Goal: Task Accomplishment & Management: Use online tool/utility

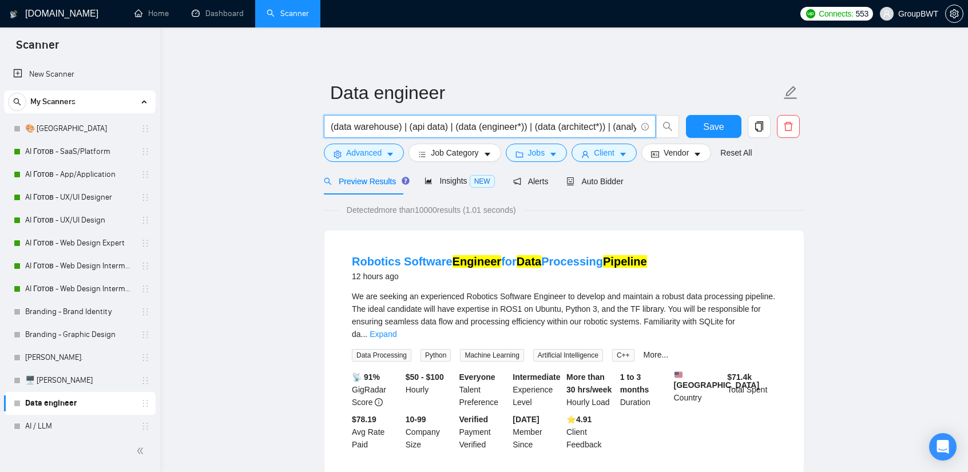
scroll to position [57, 0]
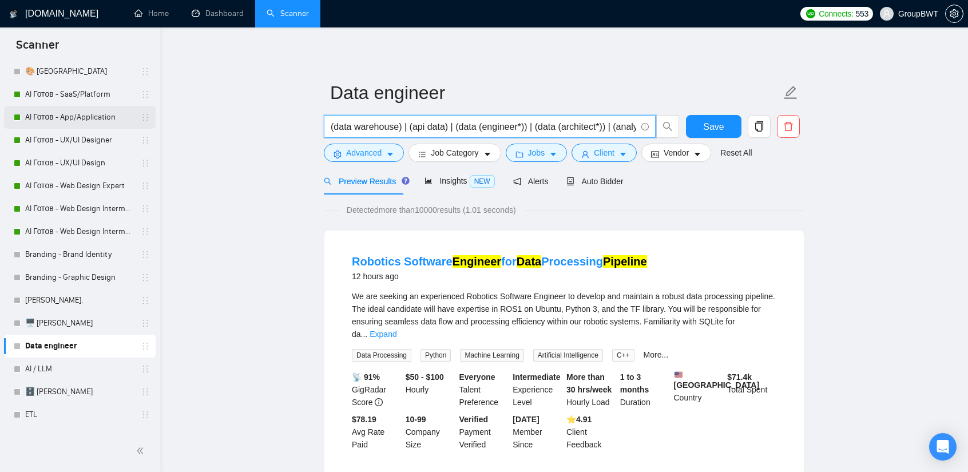
click at [83, 109] on link "AI Готов - App/Application" at bounding box center [79, 117] width 109 height 23
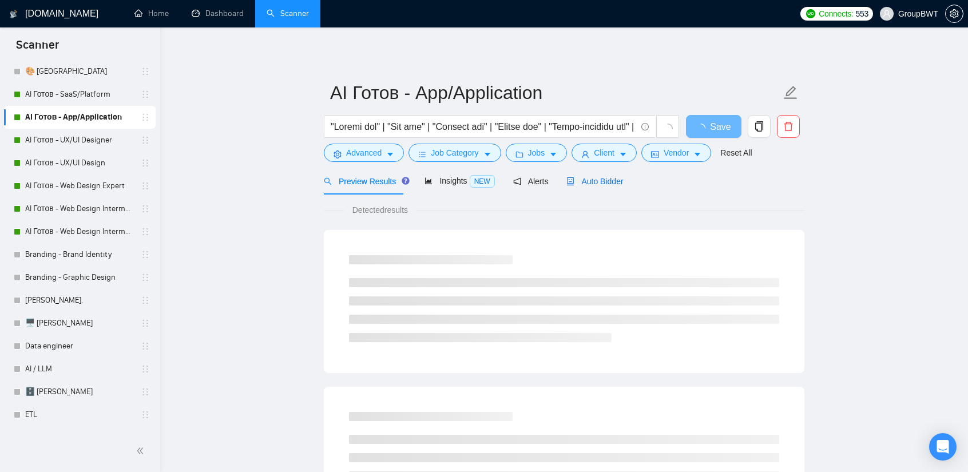
click at [587, 184] on span "Auto Bidder" at bounding box center [594, 181] width 57 height 9
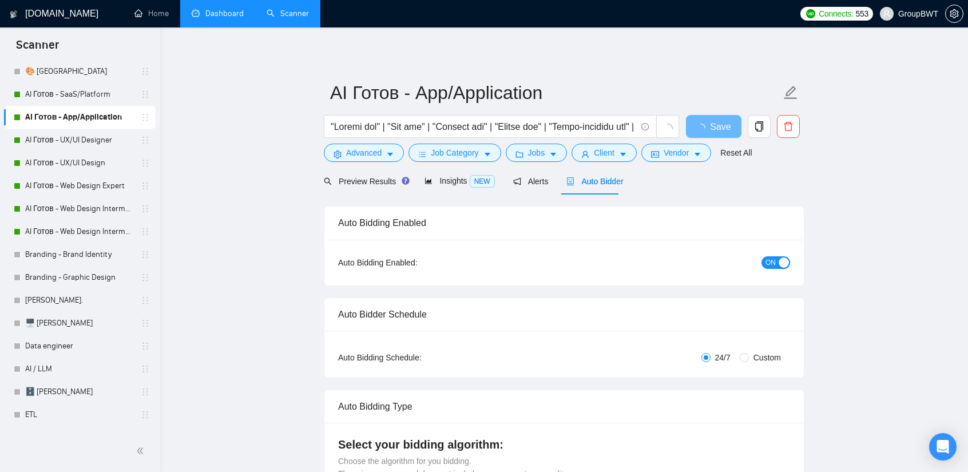
click at [208, 10] on link "Dashboard" at bounding box center [218, 14] width 52 height 10
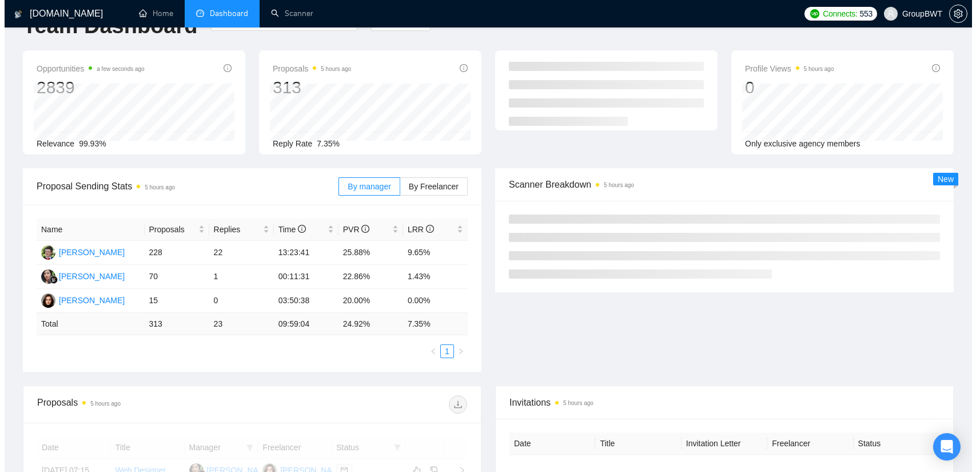
scroll to position [286, 0]
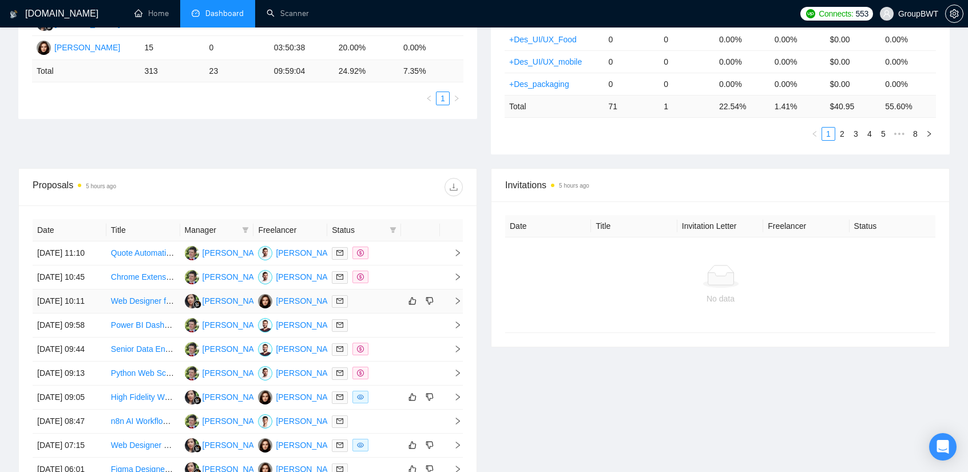
click at [147, 313] on td "Web Designer for Minimalist E-commerce Site Enhancement" at bounding box center [143, 301] width 74 height 24
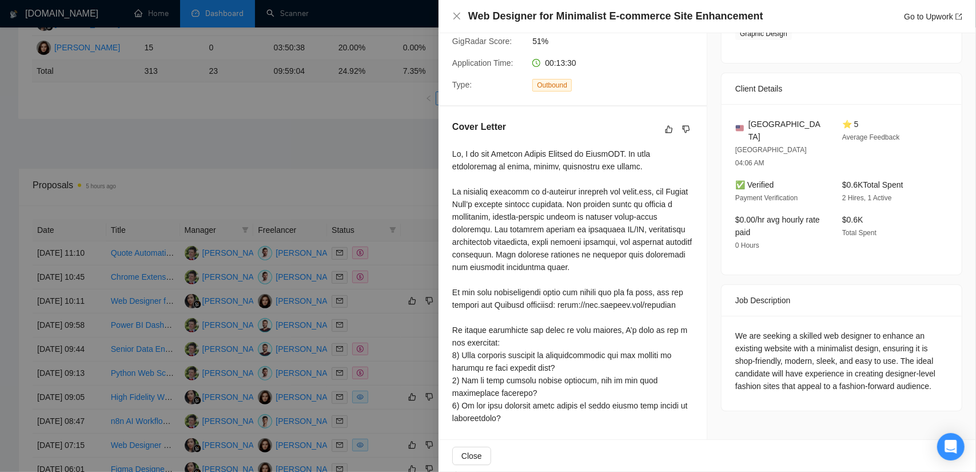
scroll to position [229, 0]
click at [255, 157] on div at bounding box center [488, 236] width 976 height 472
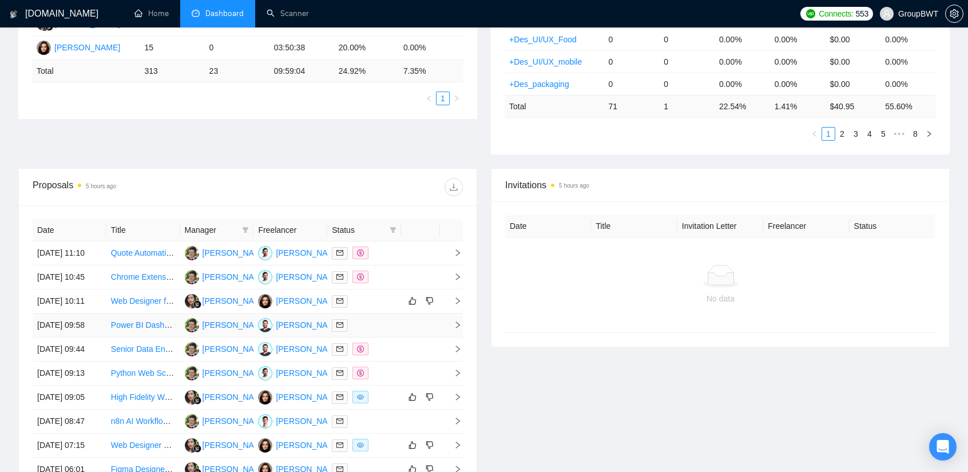
click at [90, 337] on td "[DATE] 09:58" at bounding box center [70, 325] width 74 height 24
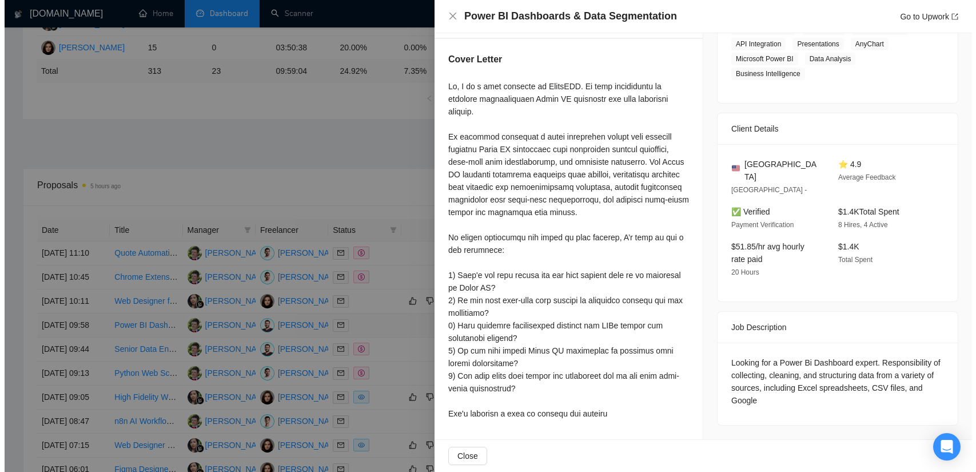
scroll to position [215, 0]
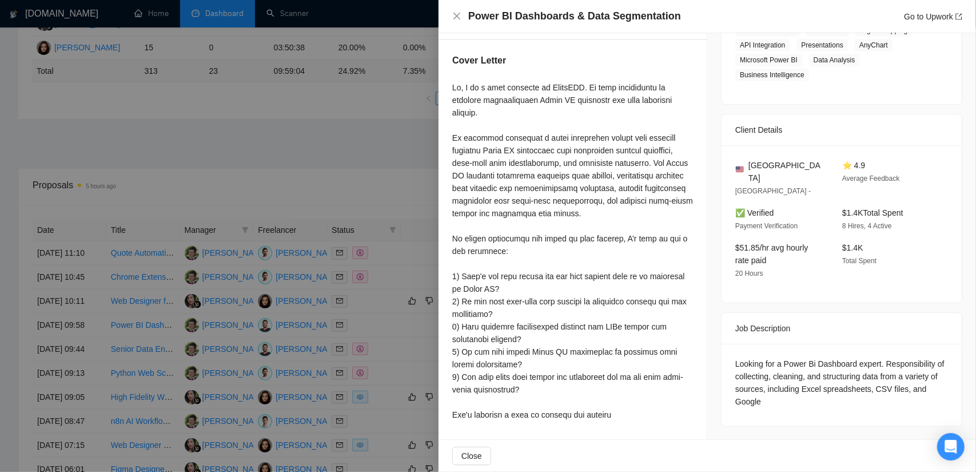
click at [150, 215] on div at bounding box center [488, 236] width 976 height 472
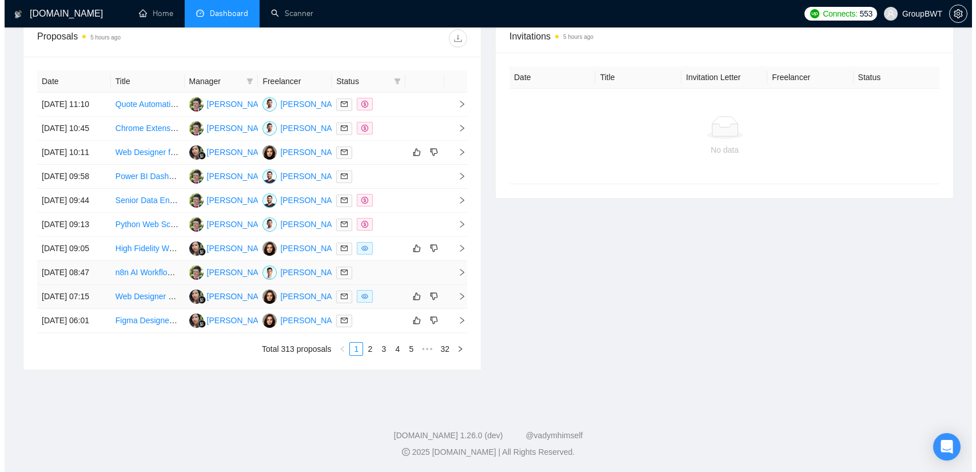
scroll to position [457, 0]
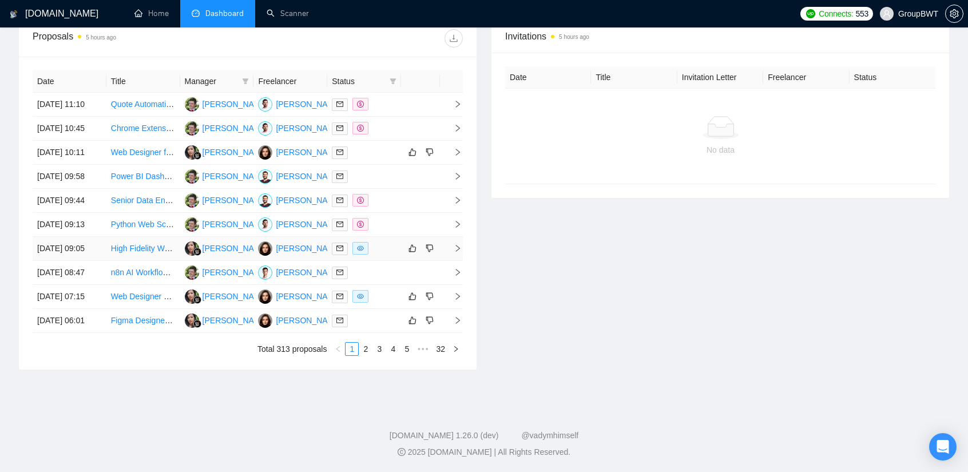
click at [90, 261] on td "[DATE] 09:05" at bounding box center [70, 249] width 74 height 24
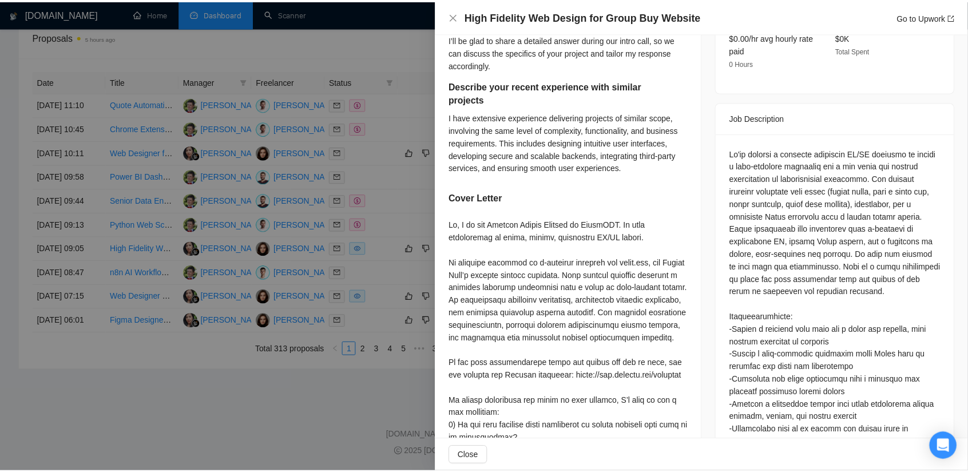
scroll to position [444, 0]
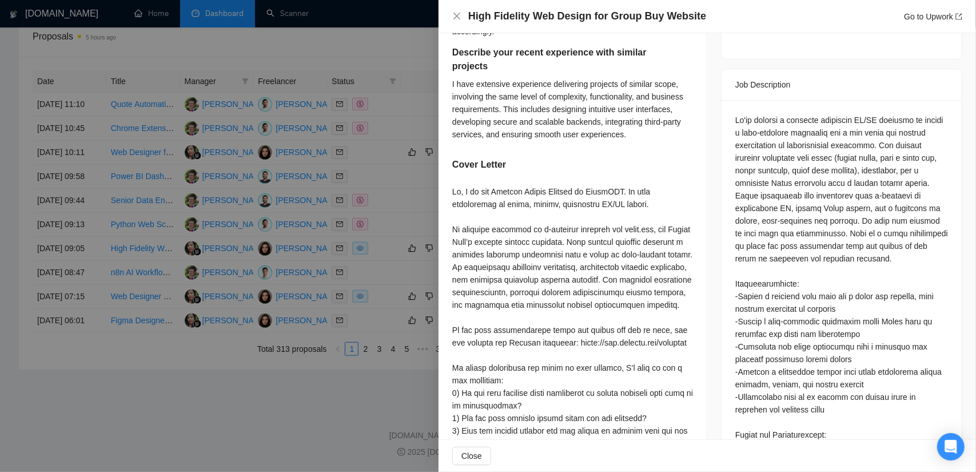
click at [398, 115] on div at bounding box center [488, 236] width 976 height 472
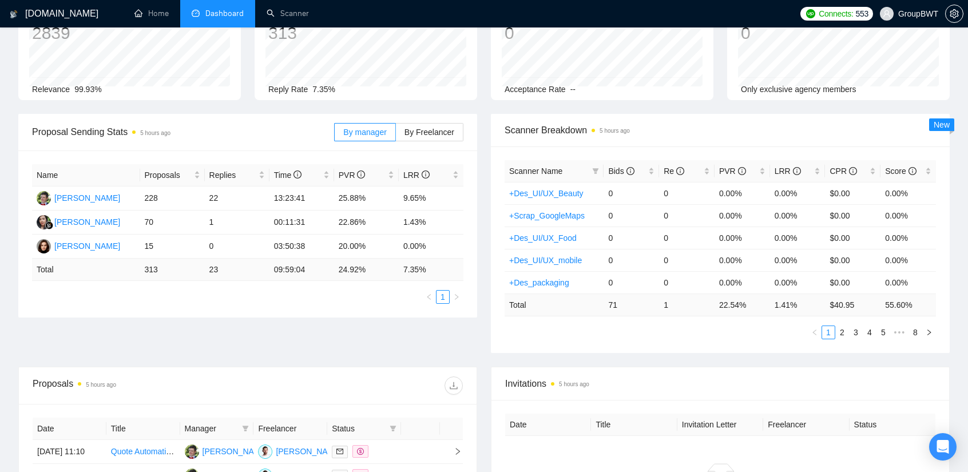
scroll to position [0, 0]
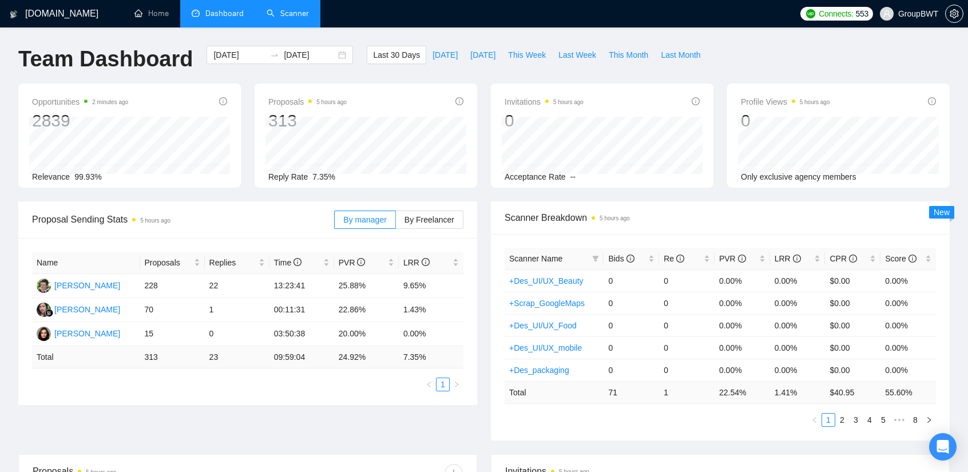
click at [284, 11] on link "Scanner" at bounding box center [287, 14] width 42 height 10
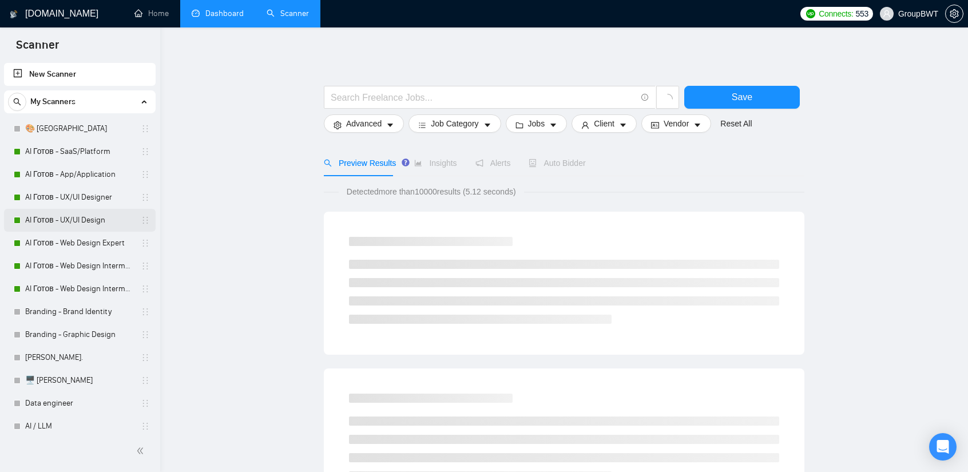
click at [84, 224] on link "AI Готов - UX/UI Design" at bounding box center [79, 220] width 109 height 23
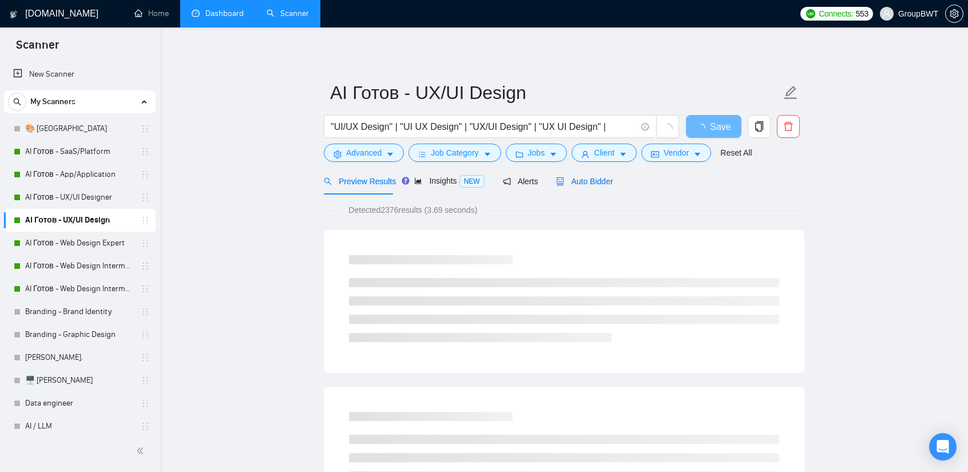
click at [605, 179] on span "Auto Bidder" at bounding box center [584, 181] width 57 height 9
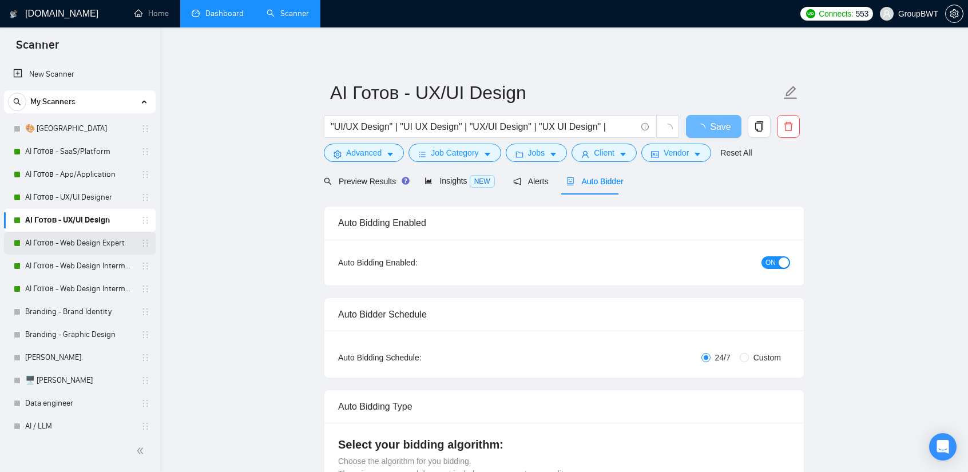
click at [87, 242] on link "AI Готов - Web Design Expert" at bounding box center [79, 243] width 109 height 23
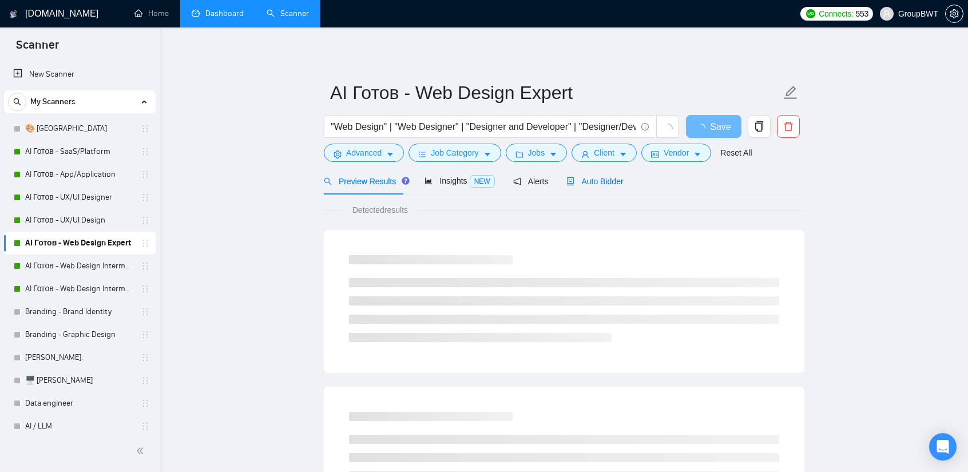
click at [607, 181] on span "Auto Bidder" at bounding box center [594, 181] width 57 height 9
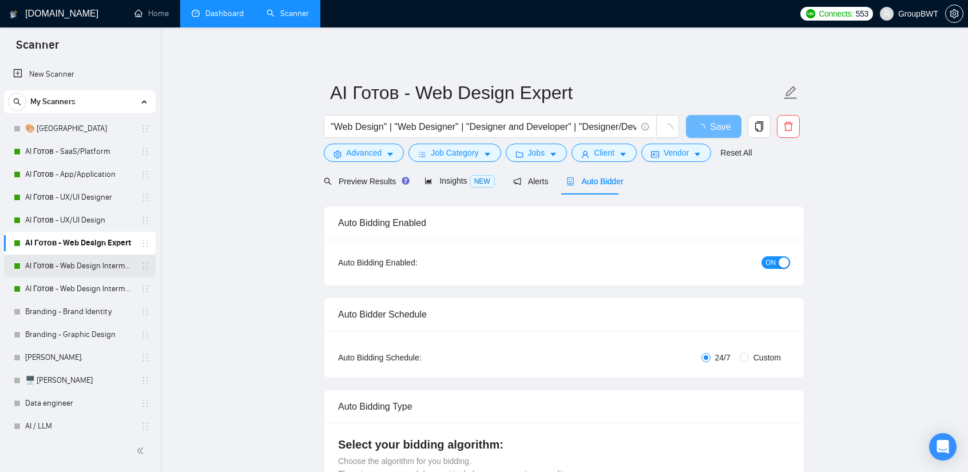
click at [58, 273] on link "AI Готов - Web Design Intermediate минус Developer" at bounding box center [79, 265] width 109 height 23
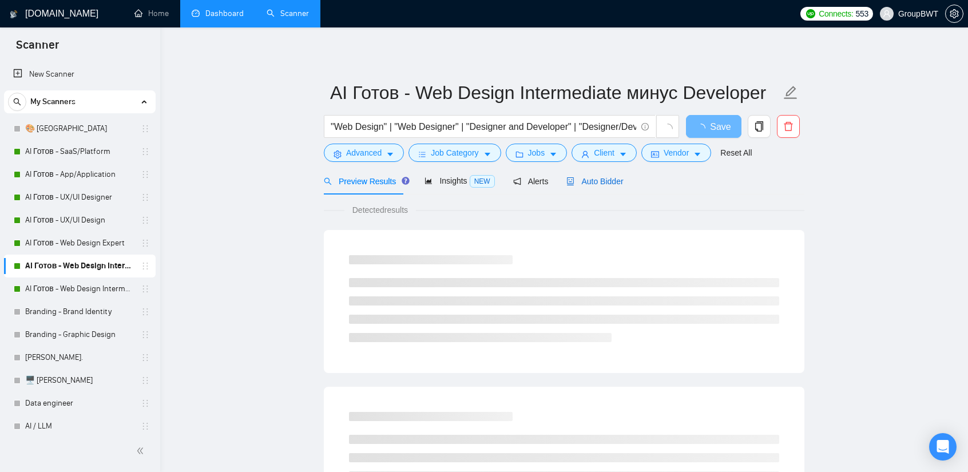
click at [591, 184] on span "Auto Bidder" at bounding box center [594, 181] width 57 height 9
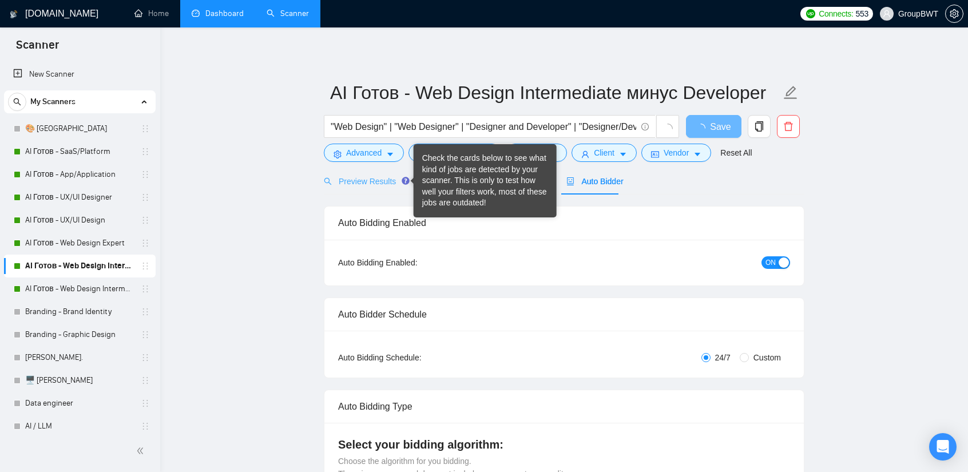
click at [381, 187] on div "Preview Results" at bounding box center [365, 181] width 82 height 27
